Goal: Register for event/course

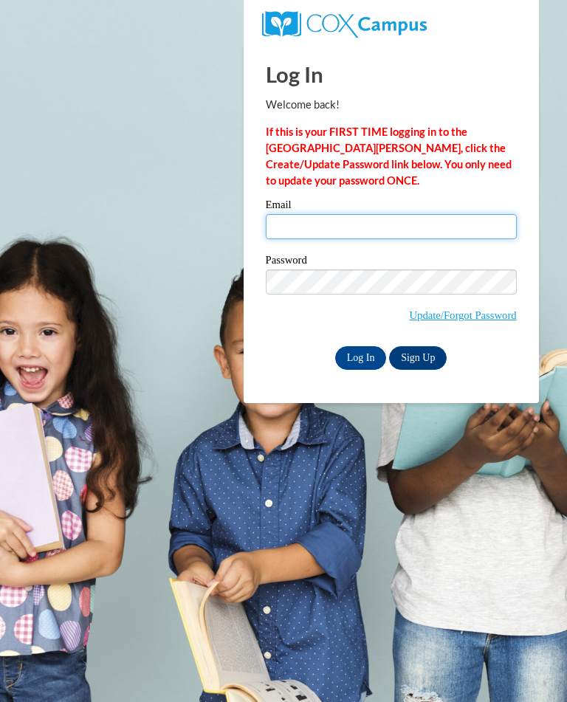
click at [306, 224] on input "Email" at bounding box center [391, 226] width 251 height 25
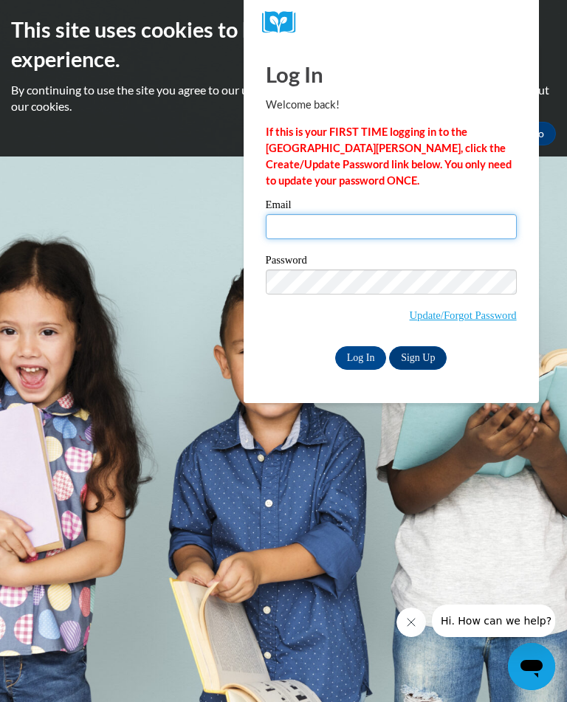
click at [294, 224] on input "Email" at bounding box center [391, 226] width 251 height 25
click at [300, 227] on input "Email" at bounding box center [391, 226] width 251 height 25
type input "tisha81301@gmail.com"
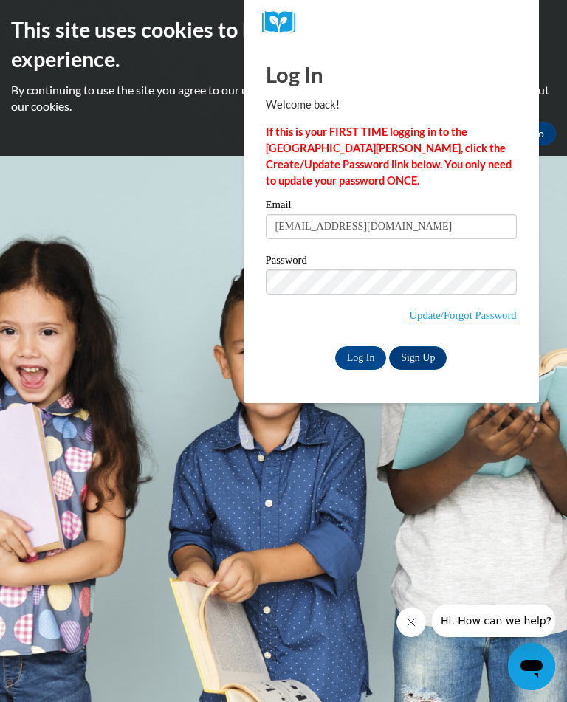
click at [351, 351] on input "Log In" at bounding box center [361, 358] width 52 height 24
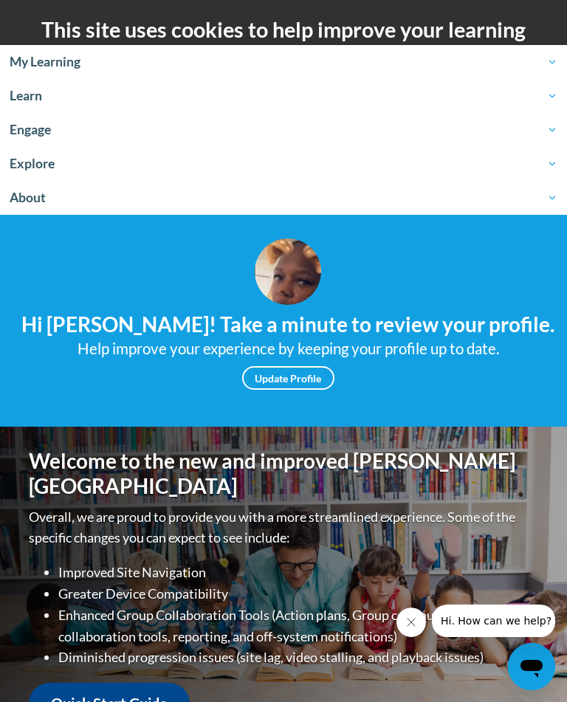
click at [27, 64] on span "My Learning" at bounding box center [284, 62] width 548 height 18
click at [45, 61] on span "My Learning" at bounding box center [284, 62] width 548 height 18
click at [57, 64] on span "My Learning" at bounding box center [284, 62] width 548 height 18
click at [414, 620] on icon "Close message from company" at bounding box center [411, 623] width 12 height 12
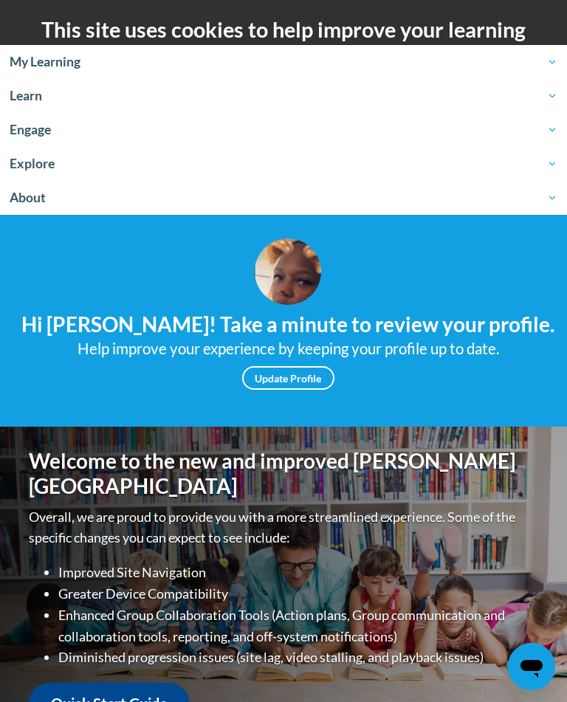
click at [27, 61] on span "My Learning" at bounding box center [284, 62] width 548 height 18
click at [68, 61] on span "My Learning" at bounding box center [284, 62] width 548 height 18
click at [536, 69] on span "My Learning" at bounding box center [284, 62] width 548 height 18
click at [287, 369] on link "Update Profile" at bounding box center [288, 378] width 92 height 24
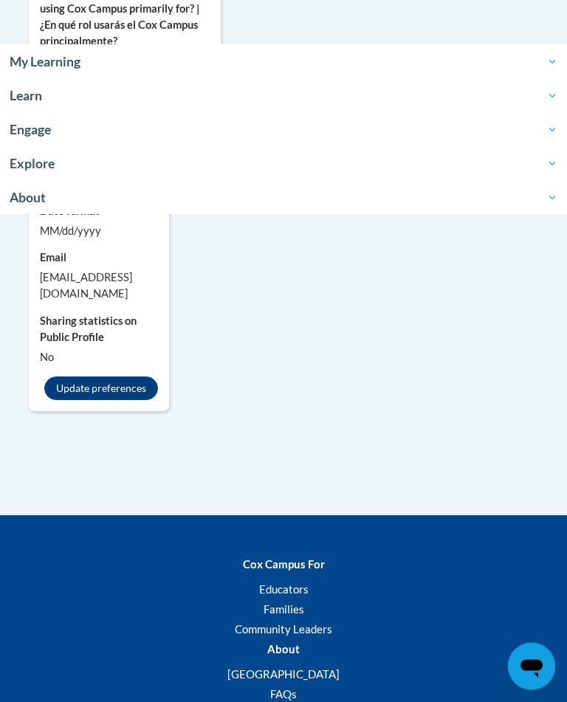
scroll to position [1518, 0]
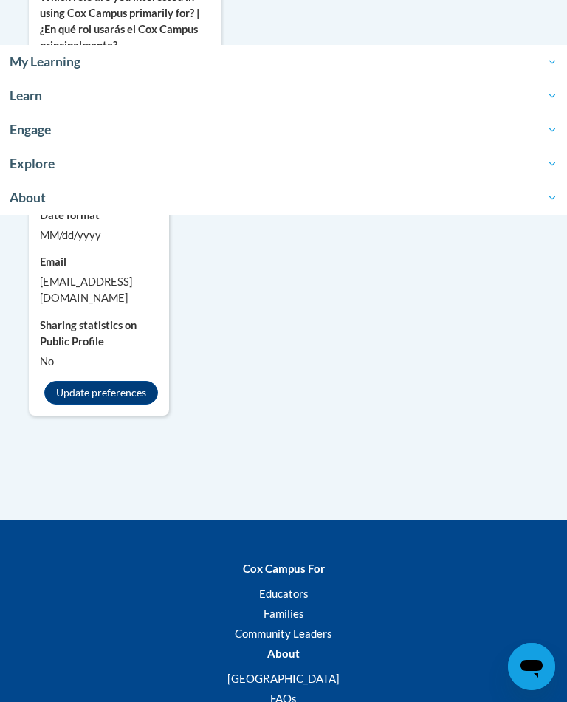
click at [83, 405] on button "Update preferences" at bounding box center [101, 393] width 114 height 24
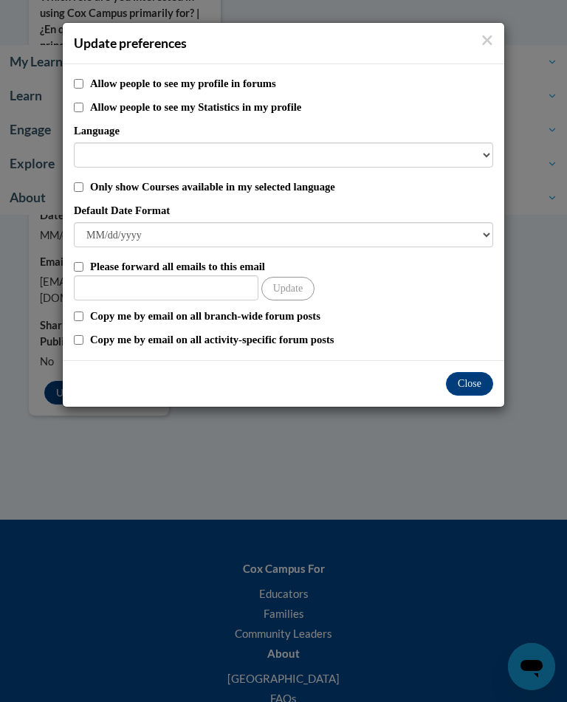
click at [79, 89] on input "Allow people to see my profile in forums" at bounding box center [79, 84] width 10 height 10
checkbox input "true"
click at [217, 473] on div "Update preferences Allow people to see my profile in forums Allow people to see…" at bounding box center [283, 351] width 567 height 702
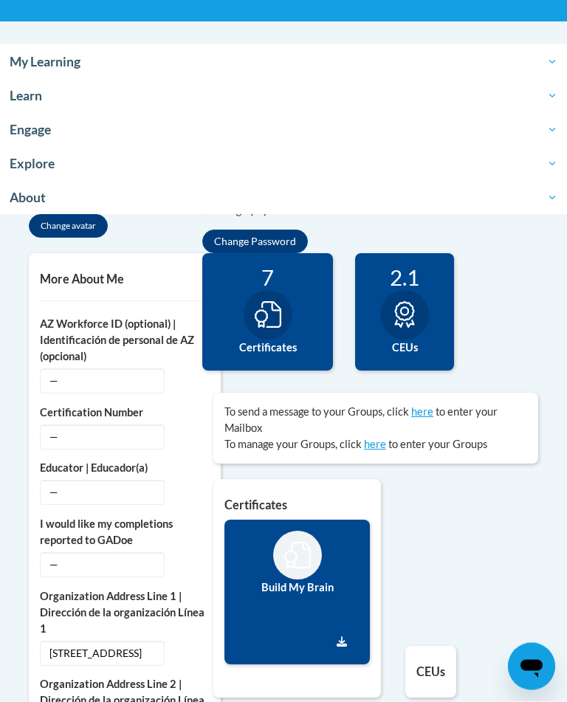
scroll to position [0, 0]
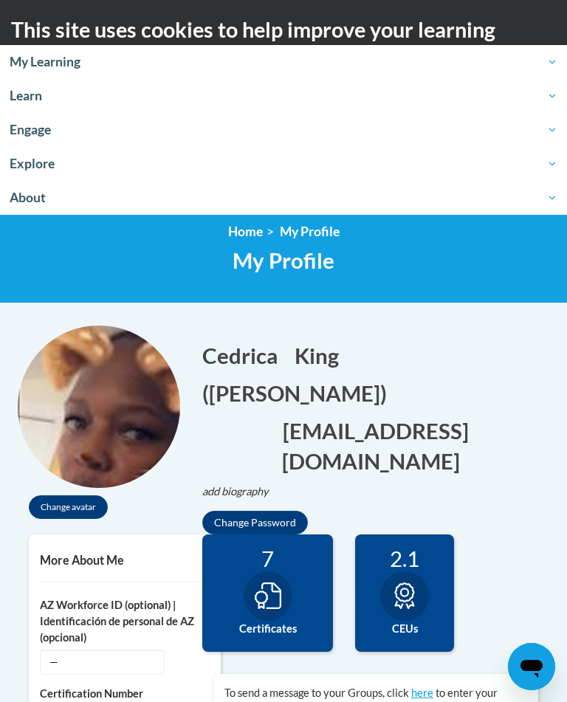
click at [22, 199] on span "About" at bounding box center [284, 198] width 548 height 18
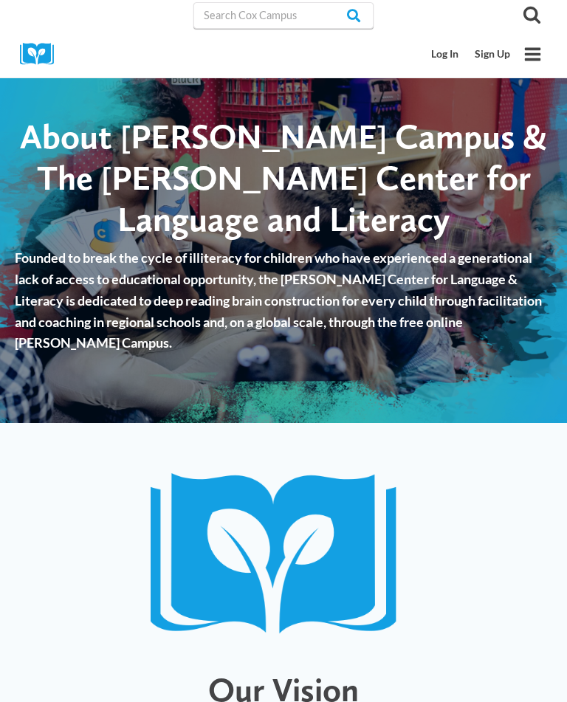
click at [439, 60] on link "Log In" at bounding box center [446, 54] width 44 height 27
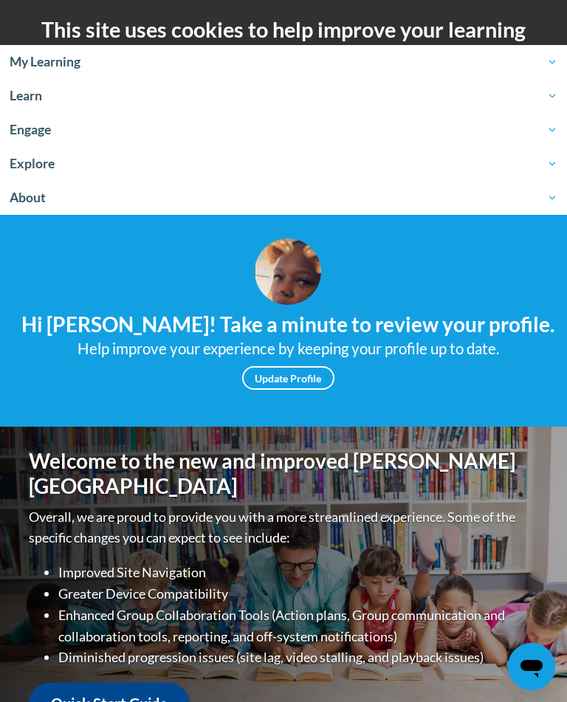
click at [62, 62] on span "My Learning" at bounding box center [284, 62] width 548 height 18
click at [103, 683] on link "Quick Start Guide" at bounding box center [109, 704] width 161 height 42
click at [35, 66] on span "My Learning" at bounding box center [284, 62] width 548 height 18
click at [30, 62] on span "My Learning" at bounding box center [284, 62] width 548 height 18
click at [550, 50] on link "My Learning" at bounding box center [283, 62] width 567 height 34
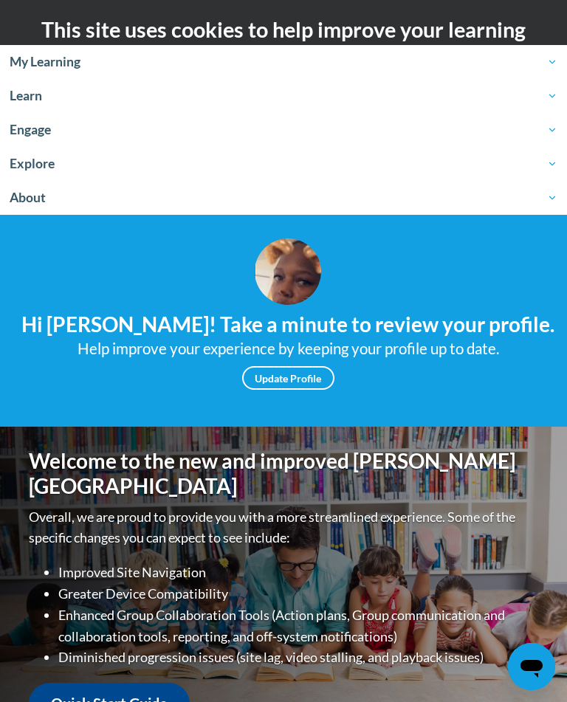
click at [558, 58] on span "My Learning" at bounding box center [284, 62] width 548 height 18
click at [554, 57] on span "My Learning" at bounding box center [284, 62] width 548 height 18
click at [32, 102] on span "Learn" at bounding box center [284, 96] width 548 height 18
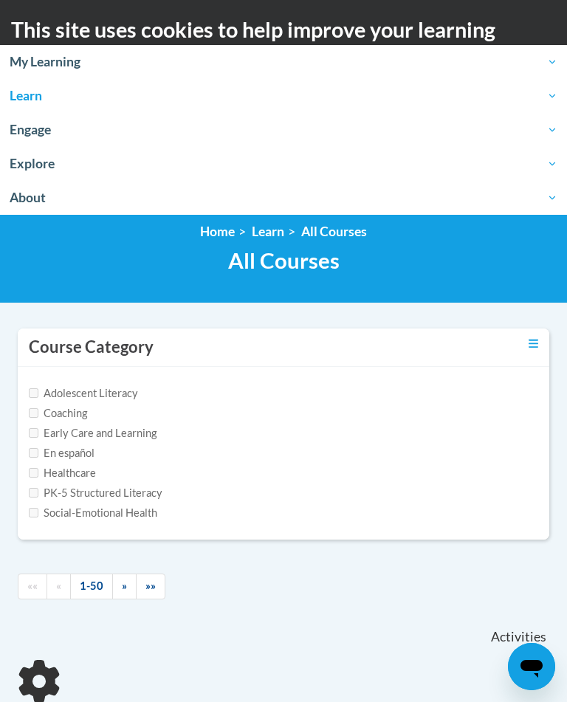
click at [50, 56] on span "My Learning" at bounding box center [284, 62] width 548 height 18
click at [55, 63] on span "My Learning" at bounding box center [284, 62] width 548 height 18
click at [61, 59] on span "My Learning" at bounding box center [284, 62] width 548 height 18
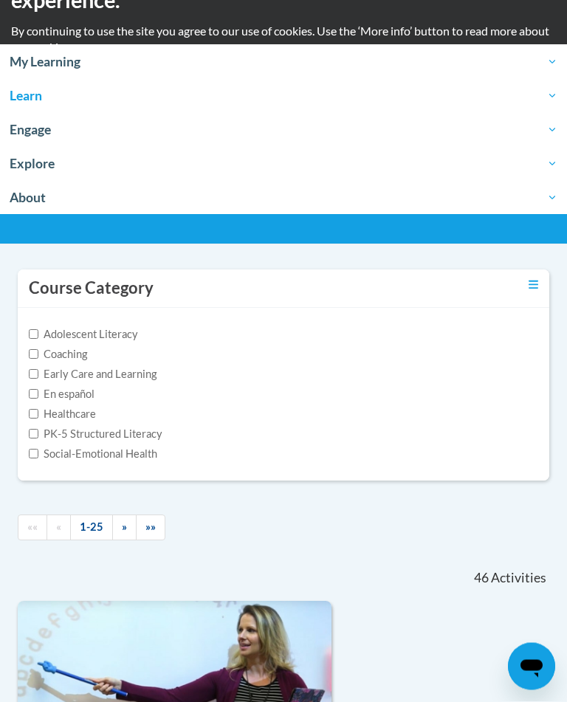
scroll to position [59, 0]
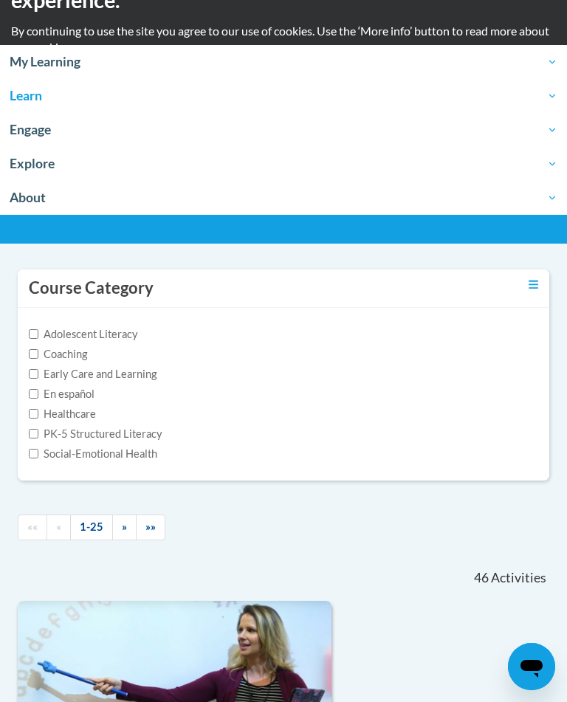
click at [38, 431] on input "PK-5 Structured Literacy" at bounding box center [34, 434] width 10 height 10
checkbox input "true"
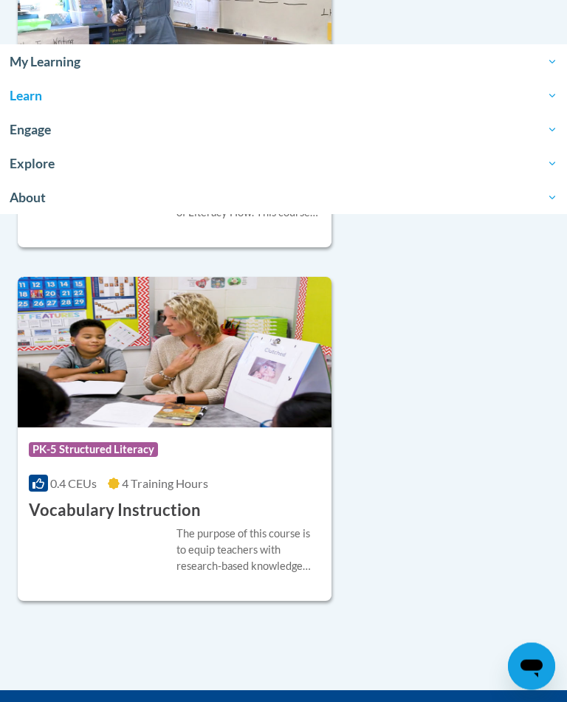
scroll to position [4331, 0]
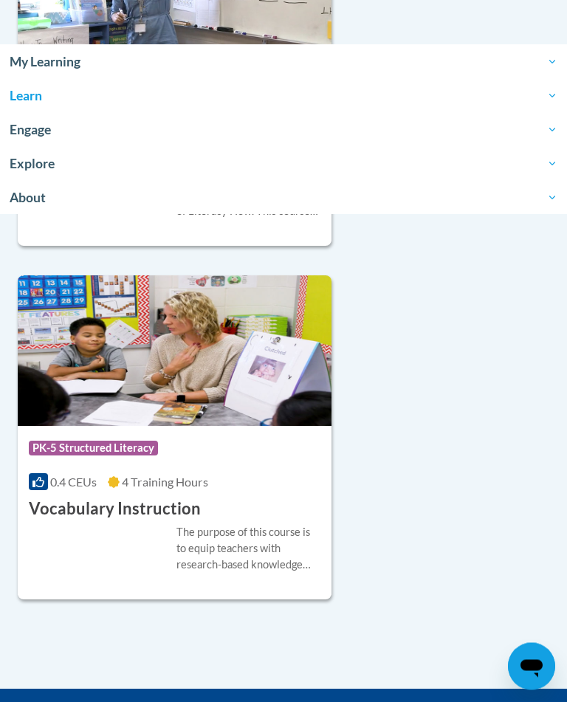
click at [117, 360] on img at bounding box center [175, 351] width 314 height 151
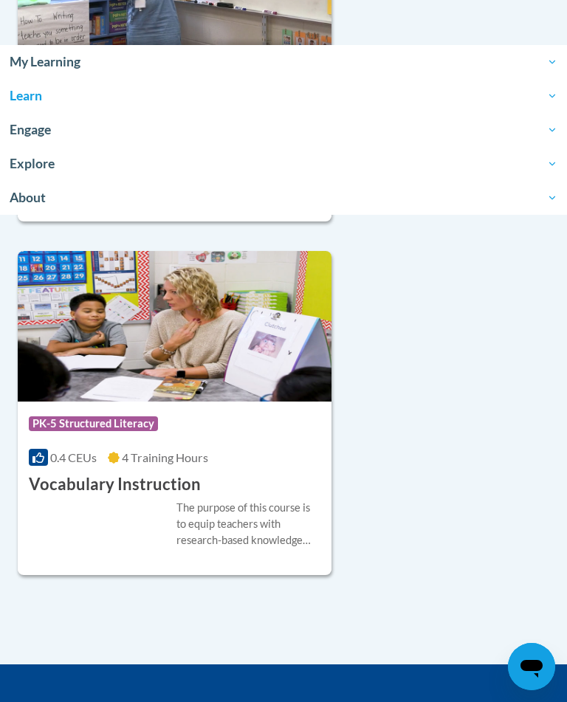
click at [100, 417] on span "PK-5 Structured Literacy" at bounding box center [93, 424] width 129 height 15
click at [93, 473] on h3 "Vocabulary Instruction" at bounding box center [115, 484] width 172 height 23
click at [98, 473] on h3 "Vocabulary Instruction" at bounding box center [115, 484] width 172 height 23
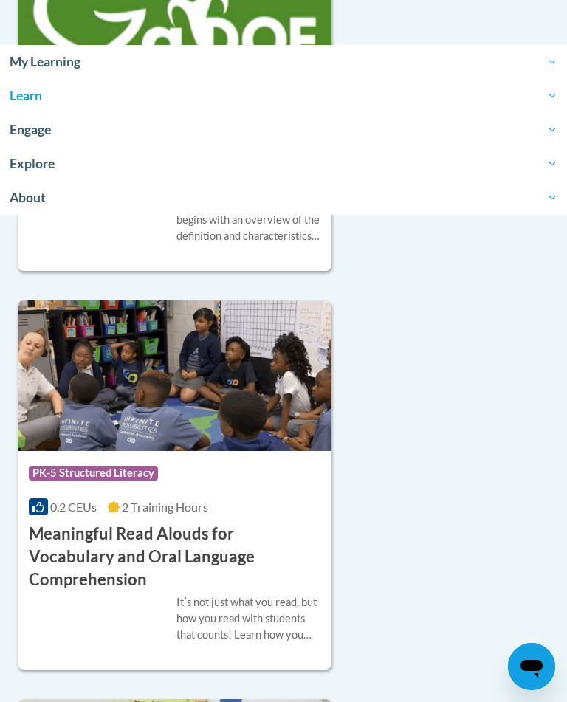
scroll to position [1568, 0]
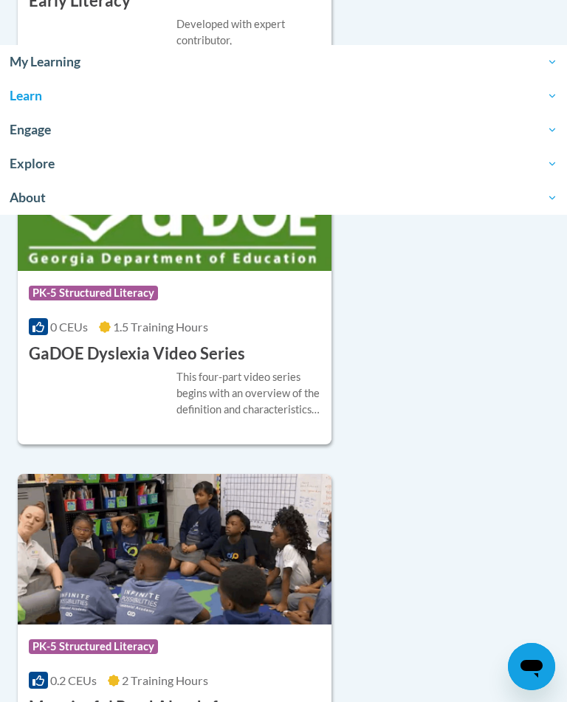
click at [549, 58] on span "My Learning" at bounding box center [284, 62] width 548 height 18
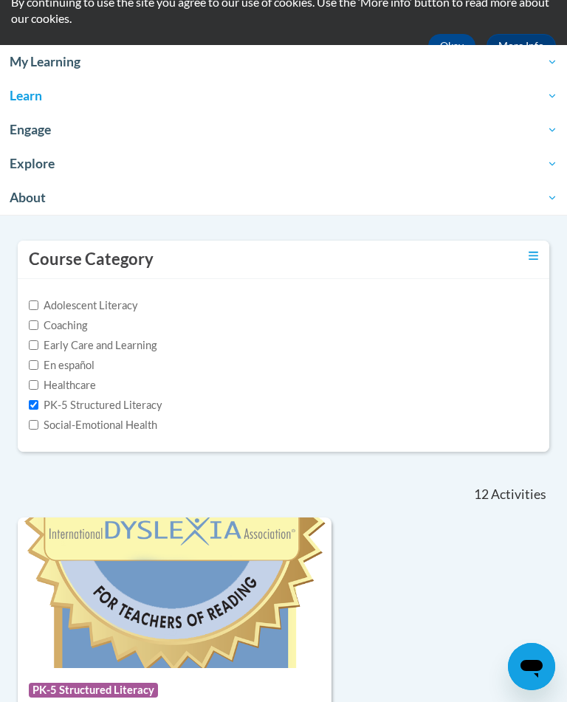
scroll to position [0, 0]
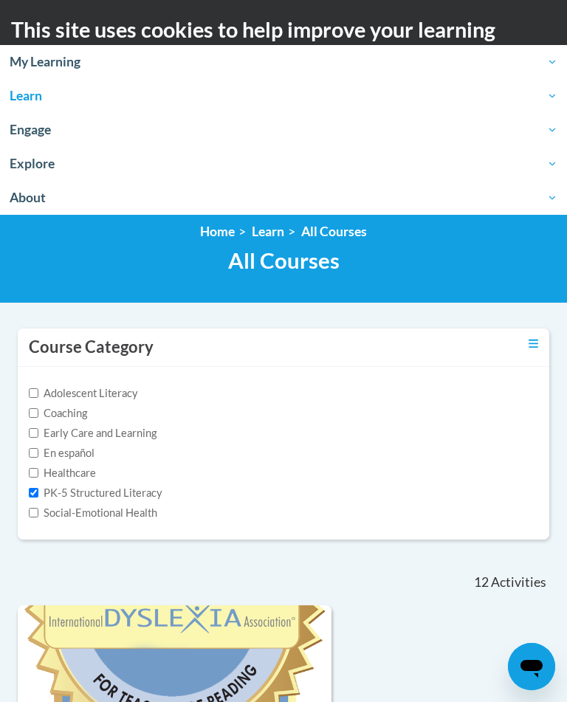
click at [536, 347] on icon "Toggle collapse" at bounding box center [534, 343] width 10 height 11
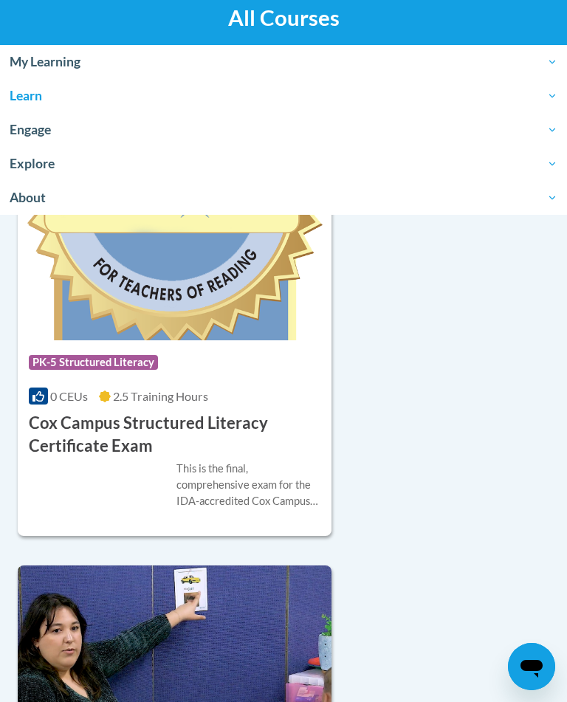
scroll to position [281, 0]
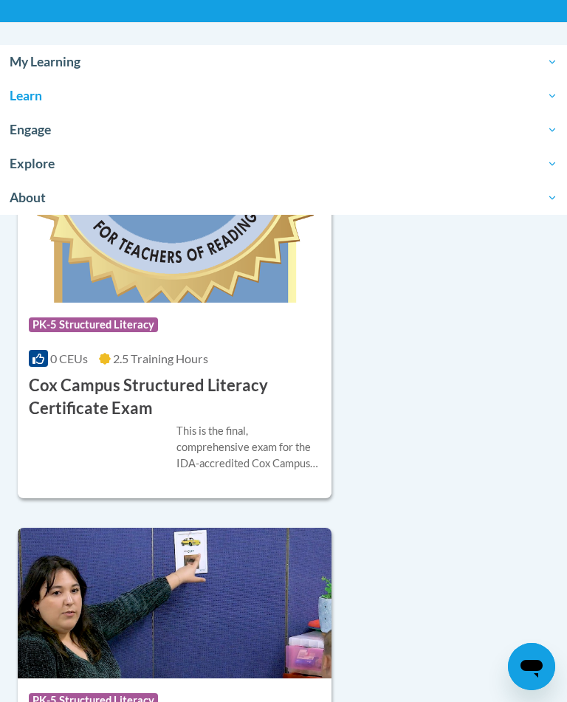
click at [70, 329] on span "PK-5 Structured Literacy" at bounding box center [93, 325] width 129 height 15
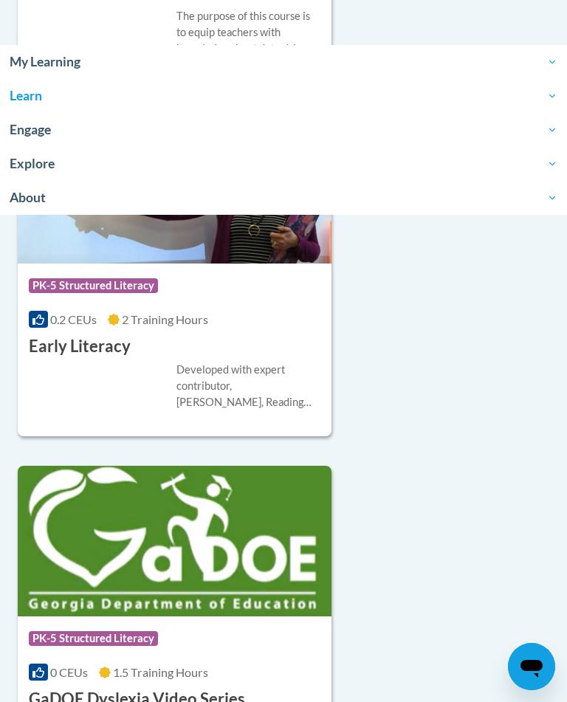
scroll to position [1050, 0]
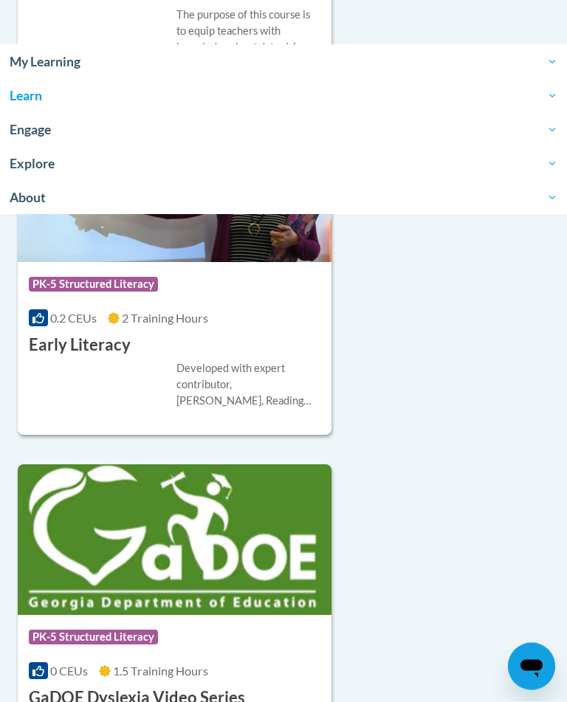
click at [86, 369] on div "Developed with expert contributor, Dr. Deborah Glaser, Reading Teacherʹs Top Te…" at bounding box center [175, 385] width 292 height 49
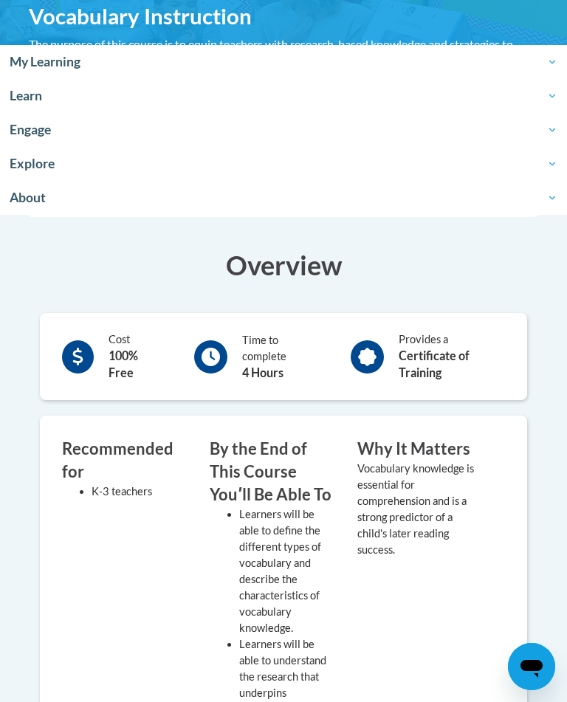
scroll to position [264, 0]
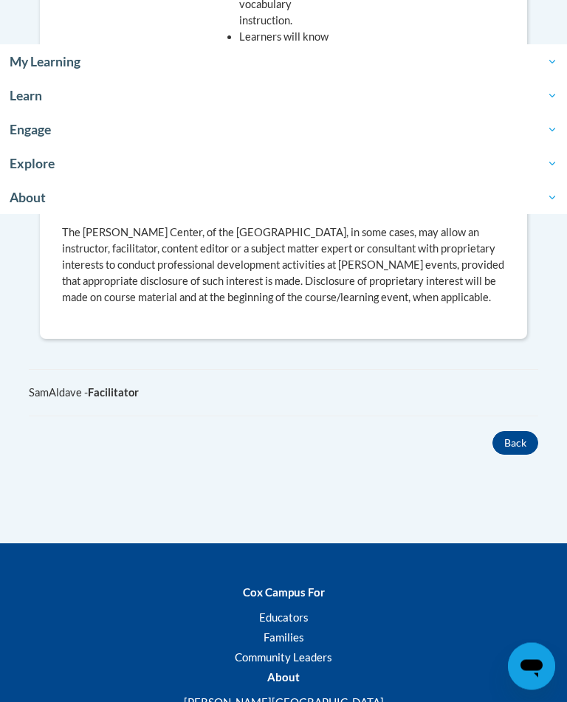
click at [534, 432] on button "Back" at bounding box center [516, 444] width 46 height 24
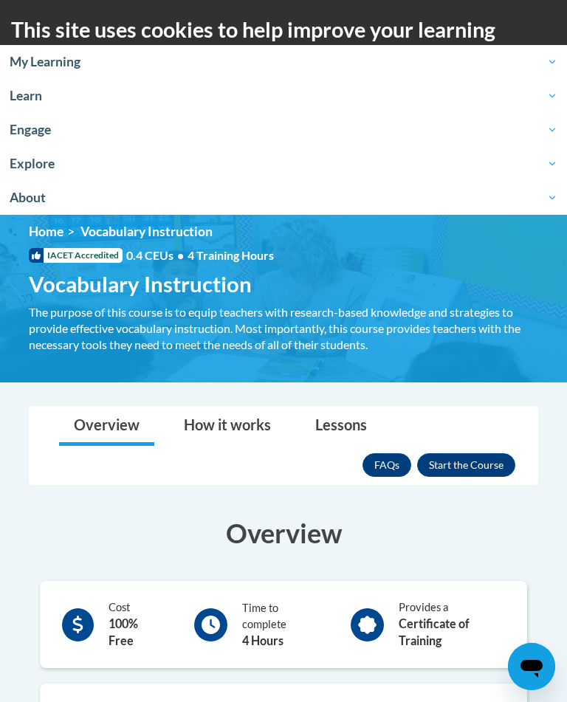
scroll to position [8, 0]
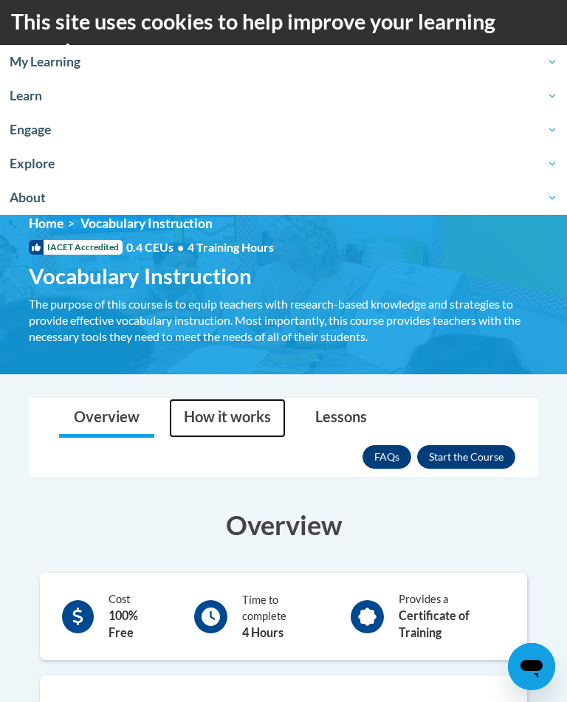
click at [207, 419] on link "How it works" at bounding box center [227, 418] width 117 height 39
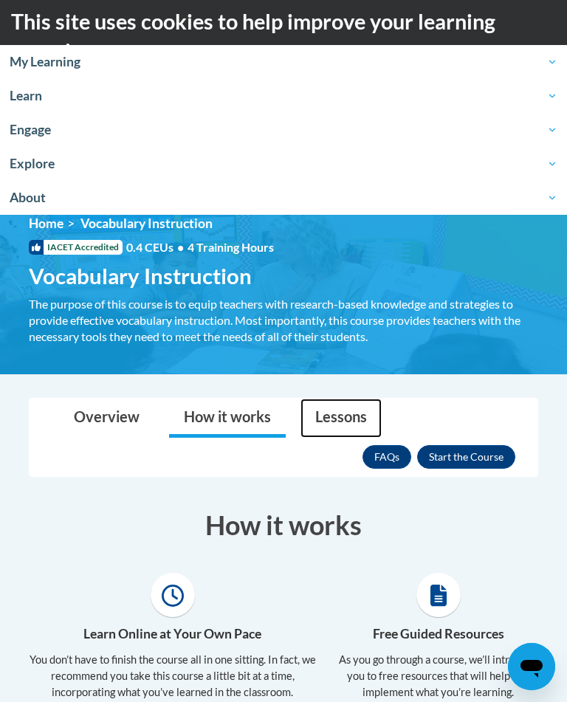
click at [330, 418] on link "Lessons" at bounding box center [341, 418] width 81 height 39
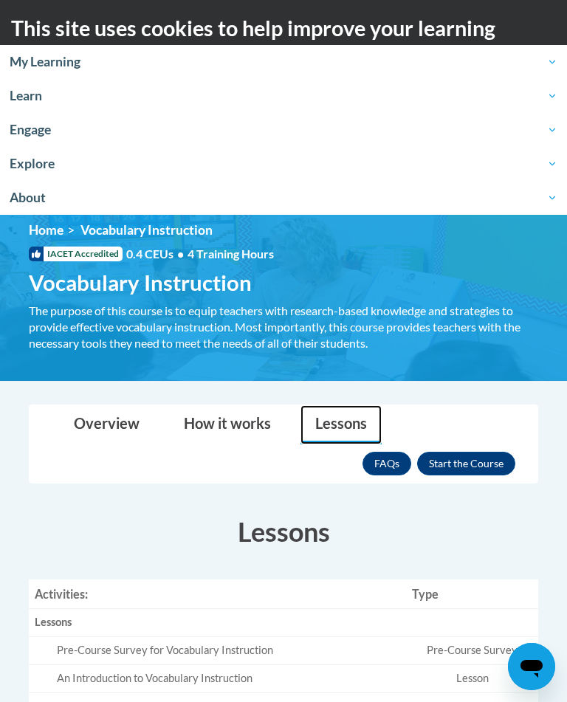
scroll to position [0, 0]
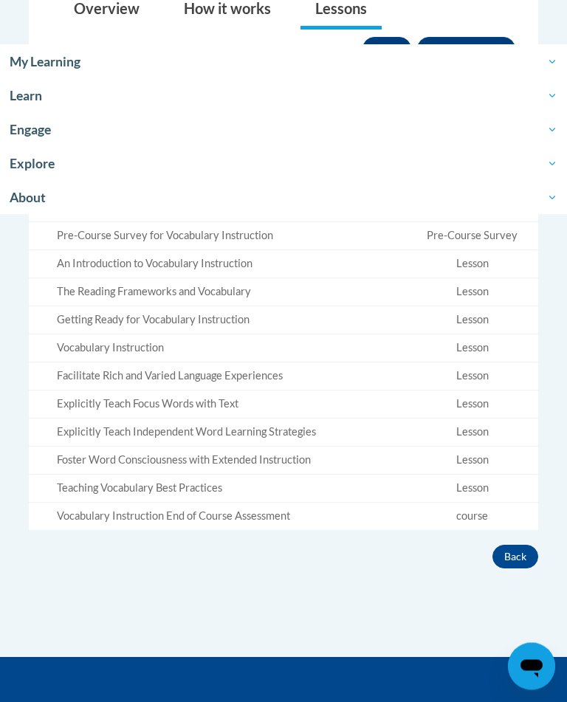
click at [506, 546] on button "Back" at bounding box center [516, 558] width 46 height 24
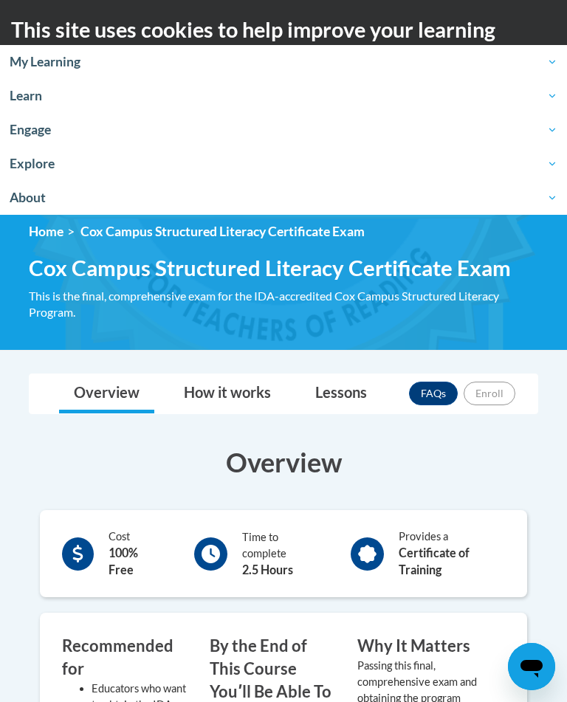
click at [496, 374] on nav "Toggle navigation Overview How it works Lessons FAQs Enroll" at bounding box center [284, 394] width 510 height 41
click at [492, 374] on div "FAQs Enroll" at bounding box center [462, 393] width 106 height 38
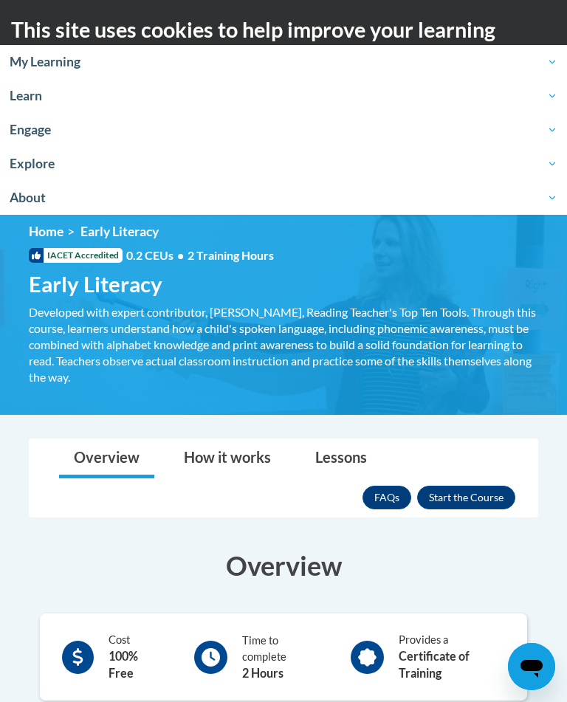
click at [465, 498] on button "Enroll" at bounding box center [466, 498] width 98 height 24
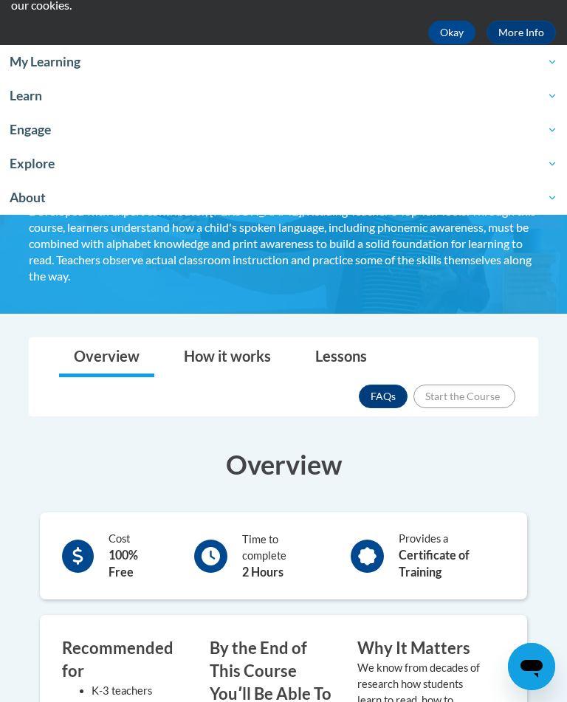
scroll to position [99, 0]
